Goal: Transaction & Acquisition: Purchase product/service

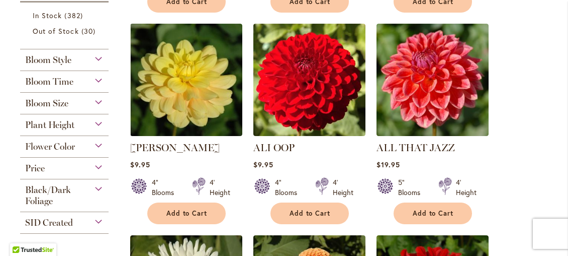
scroll to position [439, 0]
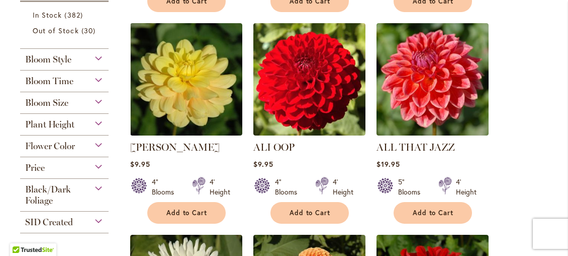
click at [98, 143] on div "Flower Color" at bounding box center [64, 143] width 89 height 16
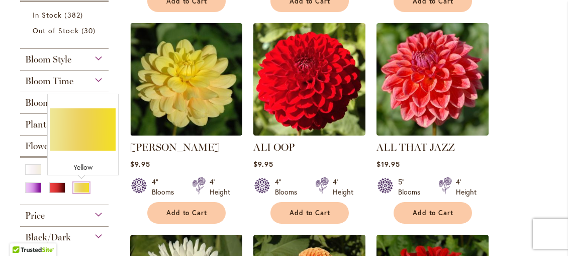
click at [81, 187] on div "Yellow" at bounding box center [81, 187] width 16 height 11
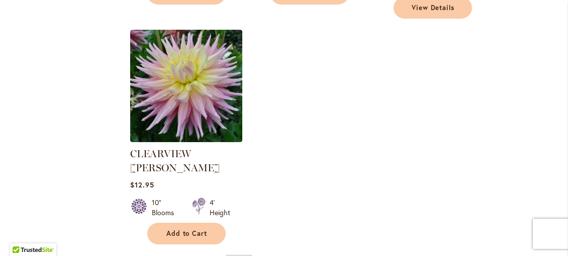
scroll to position [1302, 0]
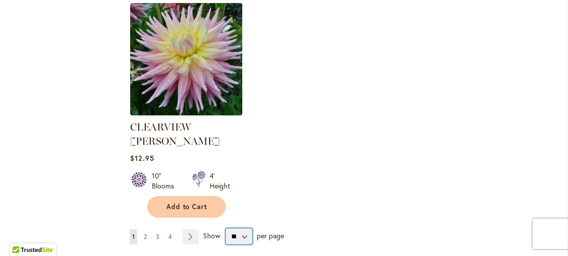
select select "**"
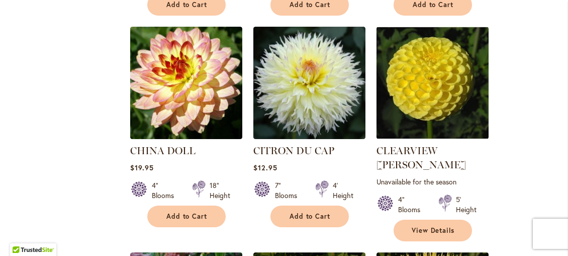
scroll to position [891, 0]
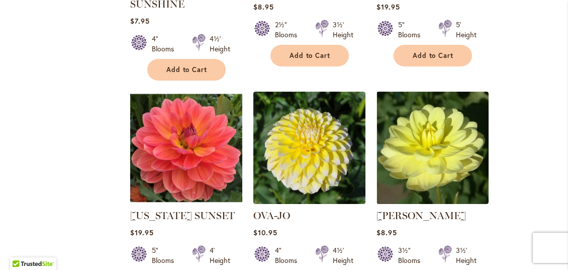
scroll to position [3169, 0]
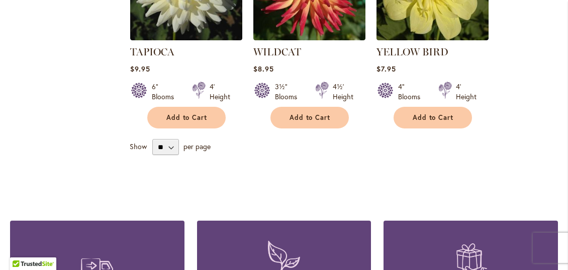
scroll to position [4014, 0]
